Goal: Transaction & Acquisition: Obtain resource

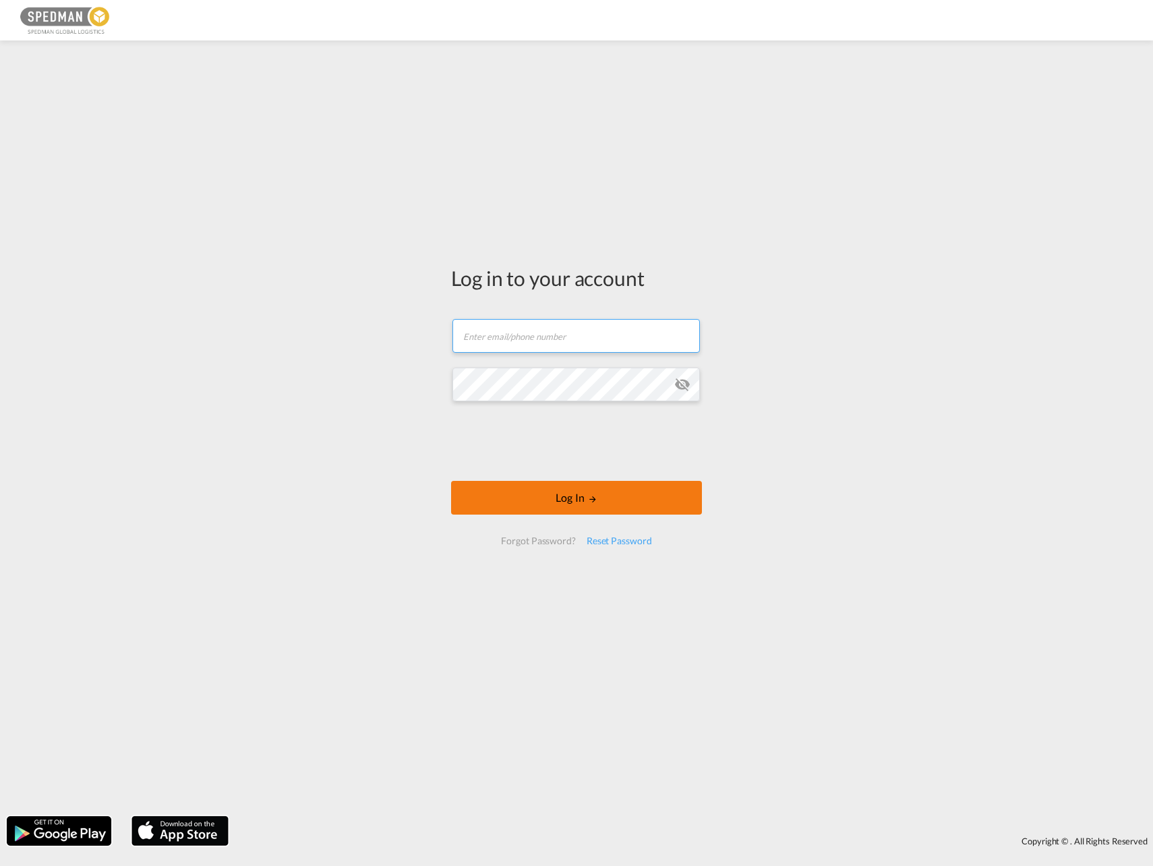
type input "[EMAIL_ADDRESS][DOMAIN_NAME]"
click at [596, 499] on md-icon "LOGIN" at bounding box center [592, 498] width 9 height 9
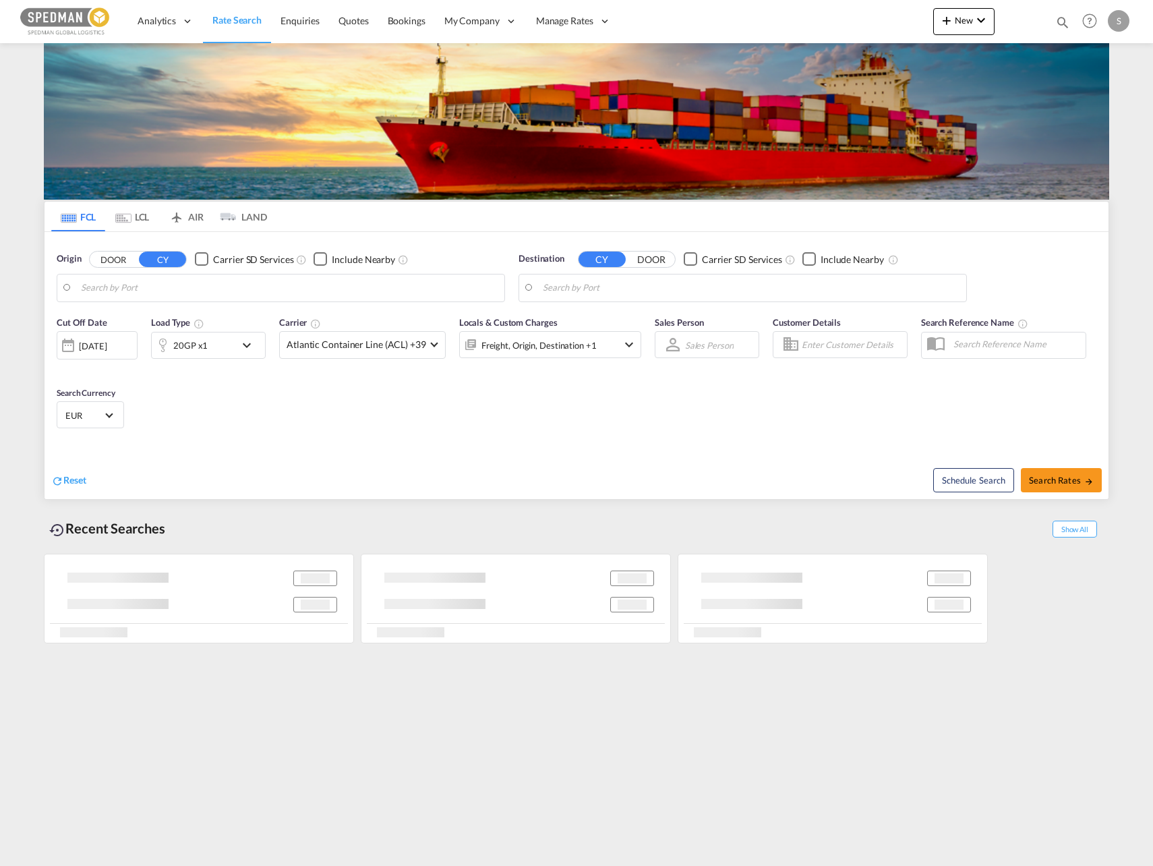
type input "[GEOGRAPHIC_DATA], [GEOGRAPHIC_DATA]"
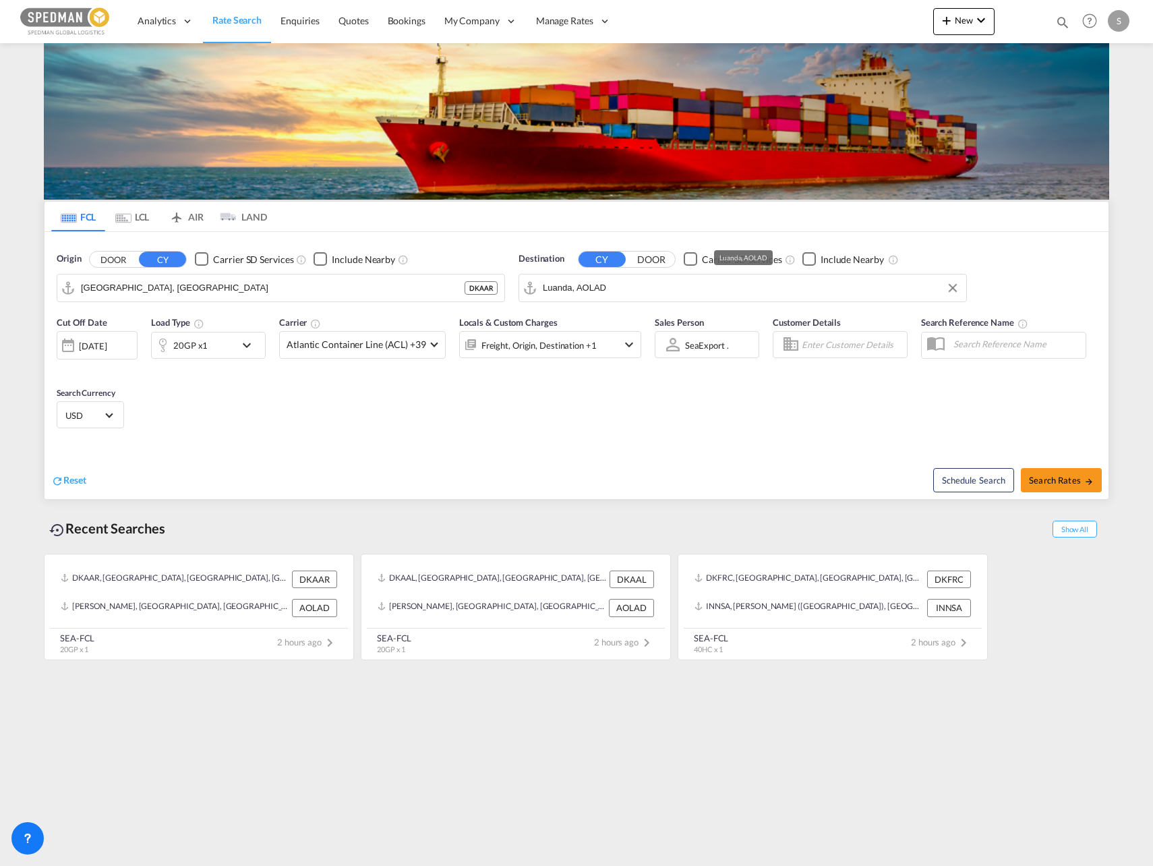
click at [623, 289] on input "Luanda, AOLAD" at bounding box center [751, 288] width 417 height 20
type input "g"
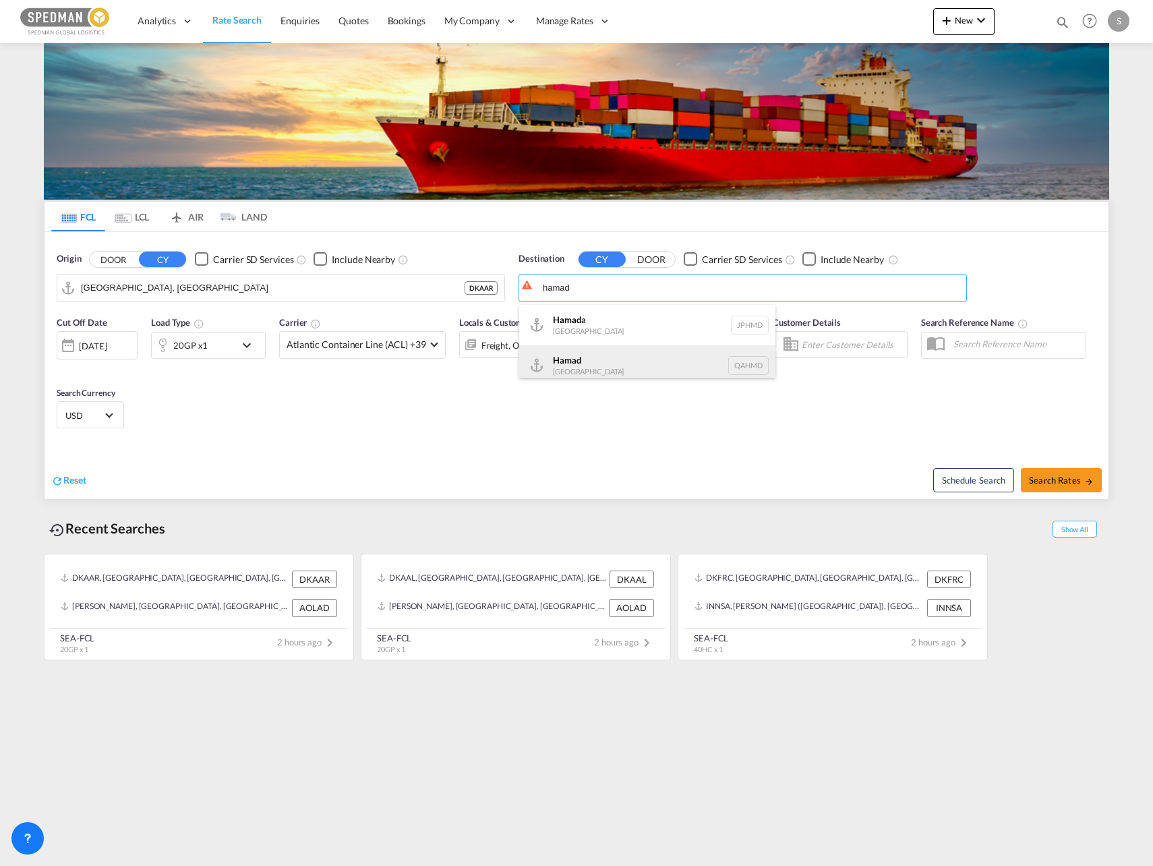
click at [571, 369] on div "Hamad [GEOGRAPHIC_DATA] QAHMD" at bounding box center [647, 365] width 256 height 40
type input "Hamad, QAHMD"
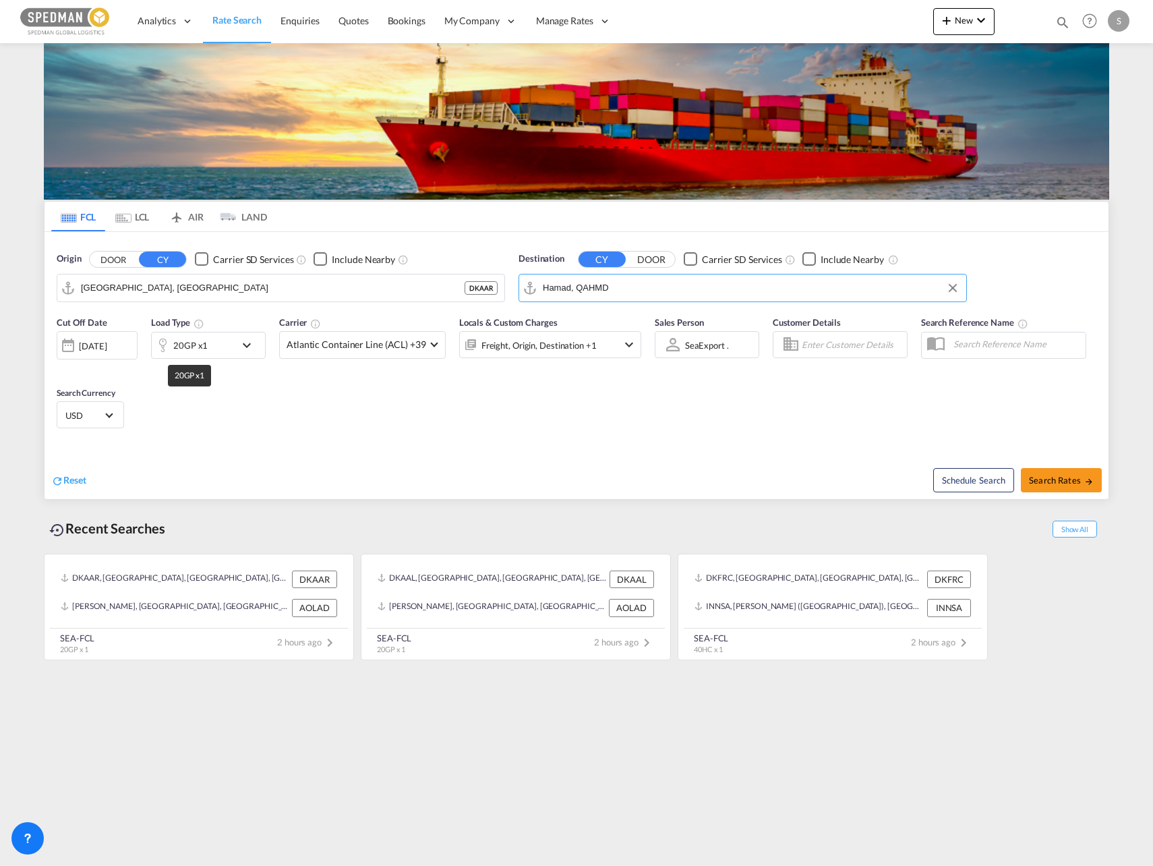
click at [198, 349] on div "20GP x1" at bounding box center [190, 345] width 34 height 19
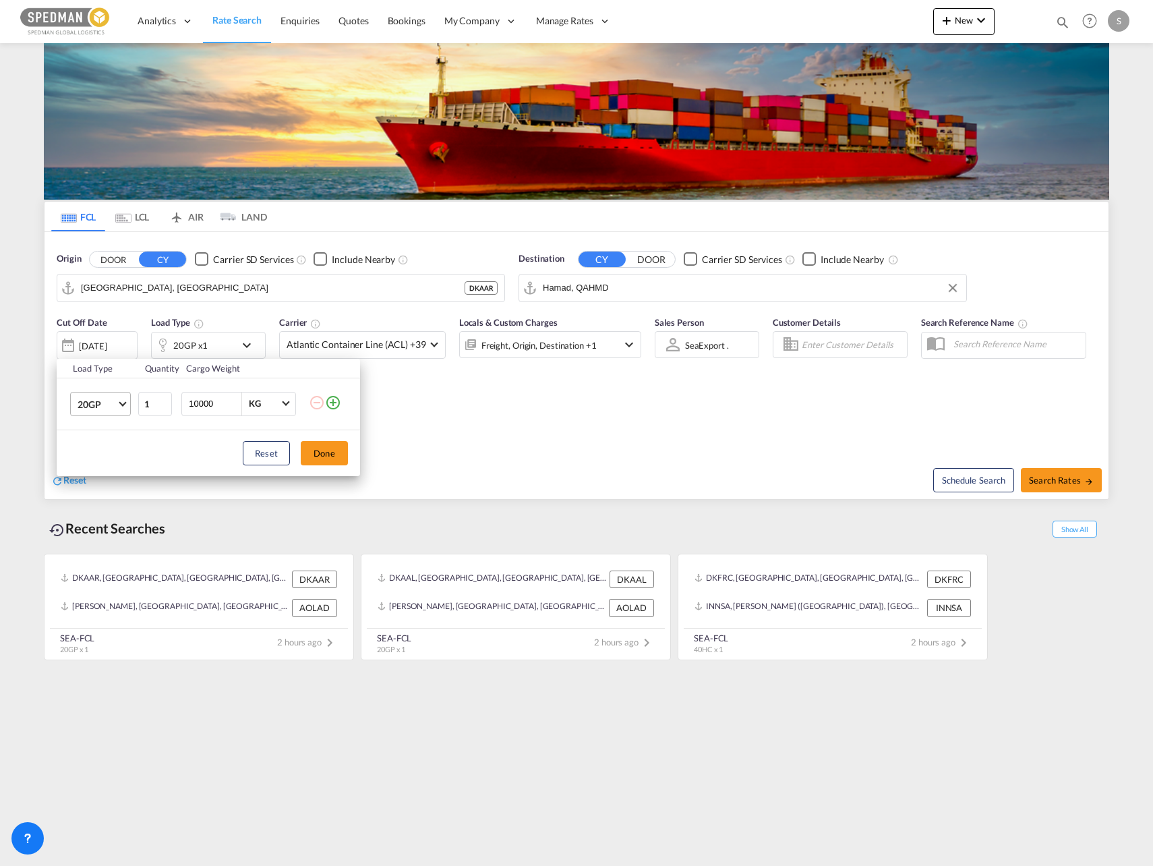
click at [117, 410] on md-select-value "20GP" at bounding box center [103, 404] width 54 height 23
click at [104, 469] on md-option "40HC" at bounding box center [113, 469] width 92 height 32
click at [329, 465] on div "Reset Done" at bounding box center [209, 453] width 304 height 46
click at [328, 457] on button "Done" at bounding box center [324, 453] width 47 height 24
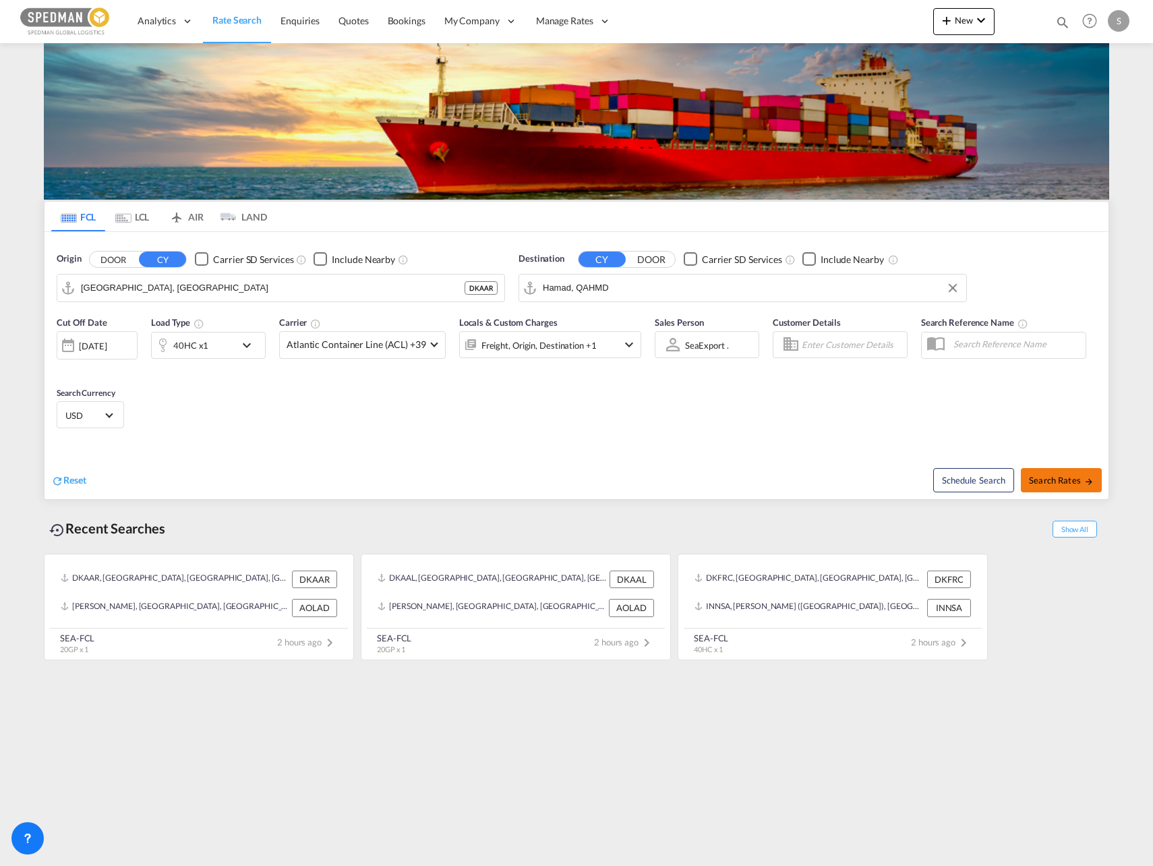
click at [1071, 483] on span "Search Rates" at bounding box center [1061, 480] width 65 height 11
type input "DKAAR to QAHMD / [DATE]"
